Goal: Answer question/provide support

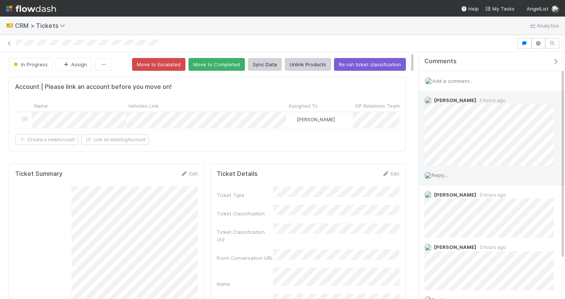
click at [443, 178] on div "Reply..." at bounding box center [489, 175] width 141 height 19
click at [443, 173] on span "Reply..." at bounding box center [440, 175] width 16 height 6
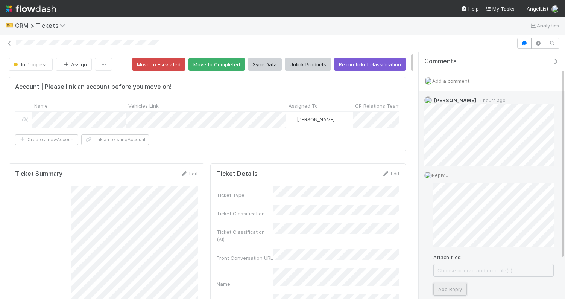
click at [443, 285] on button "Add Reply" at bounding box center [449, 289] width 33 height 13
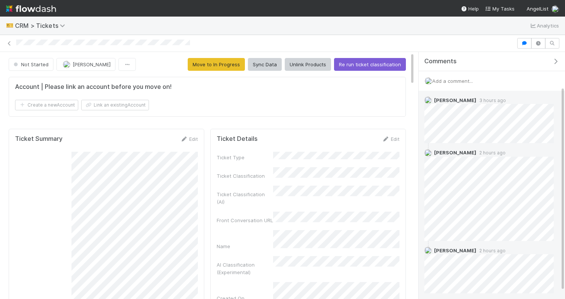
scroll to position [50, 0]
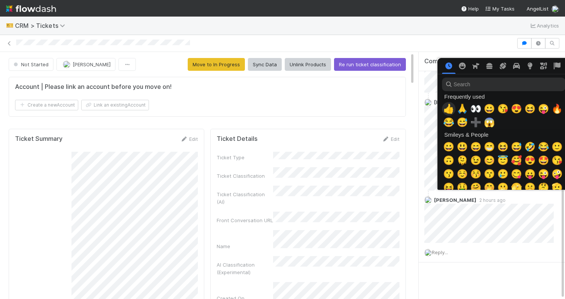
click at [452, 105] on span "👍" at bounding box center [448, 108] width 11 height 11
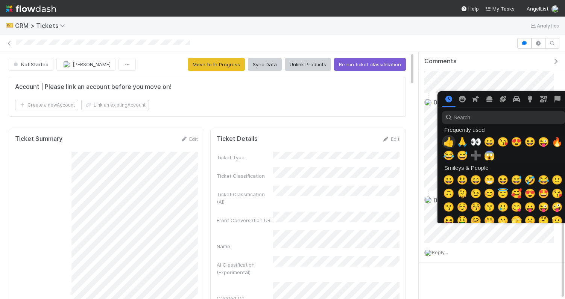
click at [446, 143] on span "👍" at bounding box center [448, 142] width 11 height 11
